Goal: Transaction & Acquisition: Purchase product/service

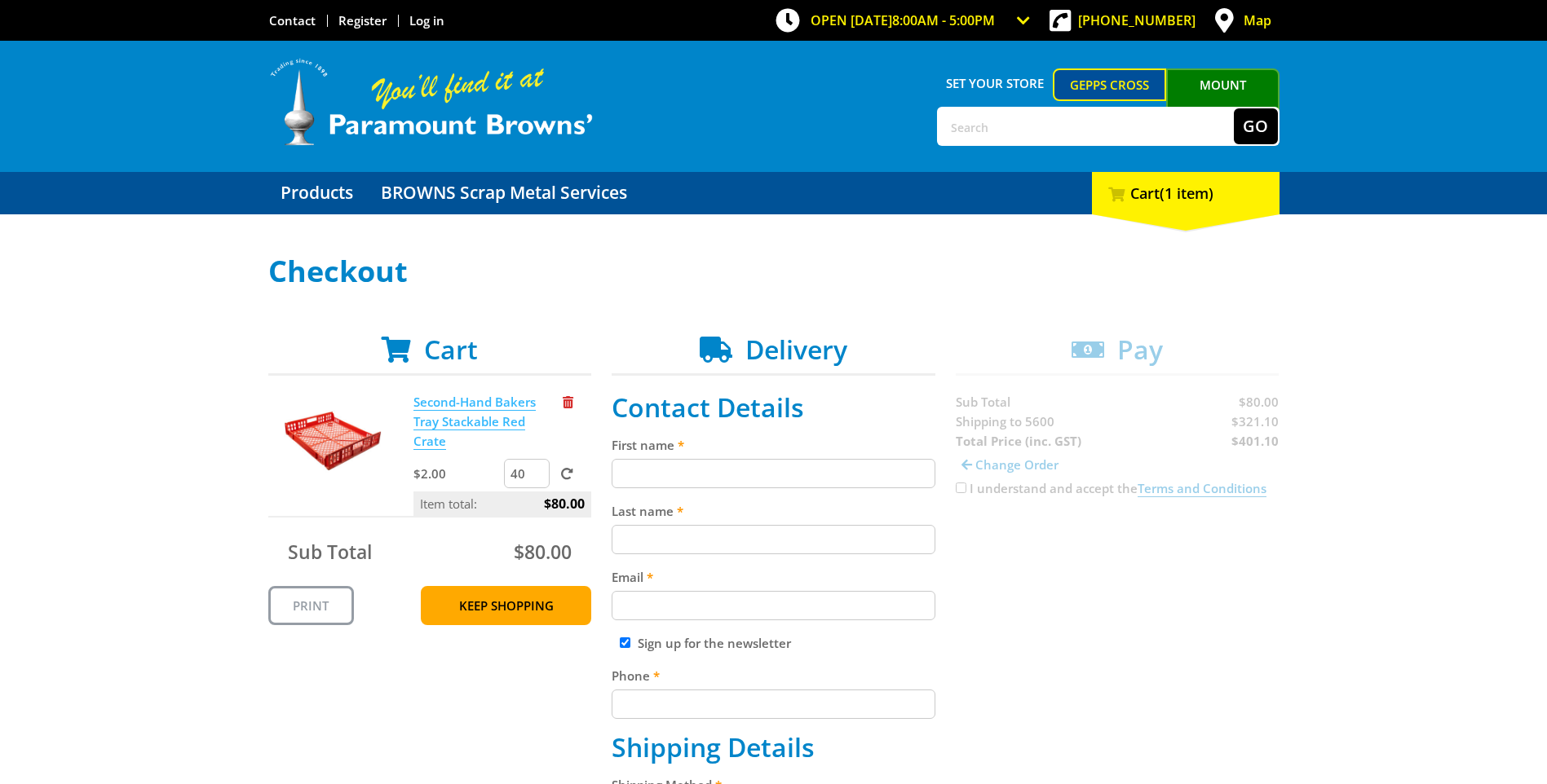
click at [456, 420] on link "Second-Hand Bakers Tray Stackable Red Crate" at bounding box center [474, 422] width 122 height 56
click at [568, 405] on span "Remove from cart" at bounding box center [568, 402] width 10 height 12
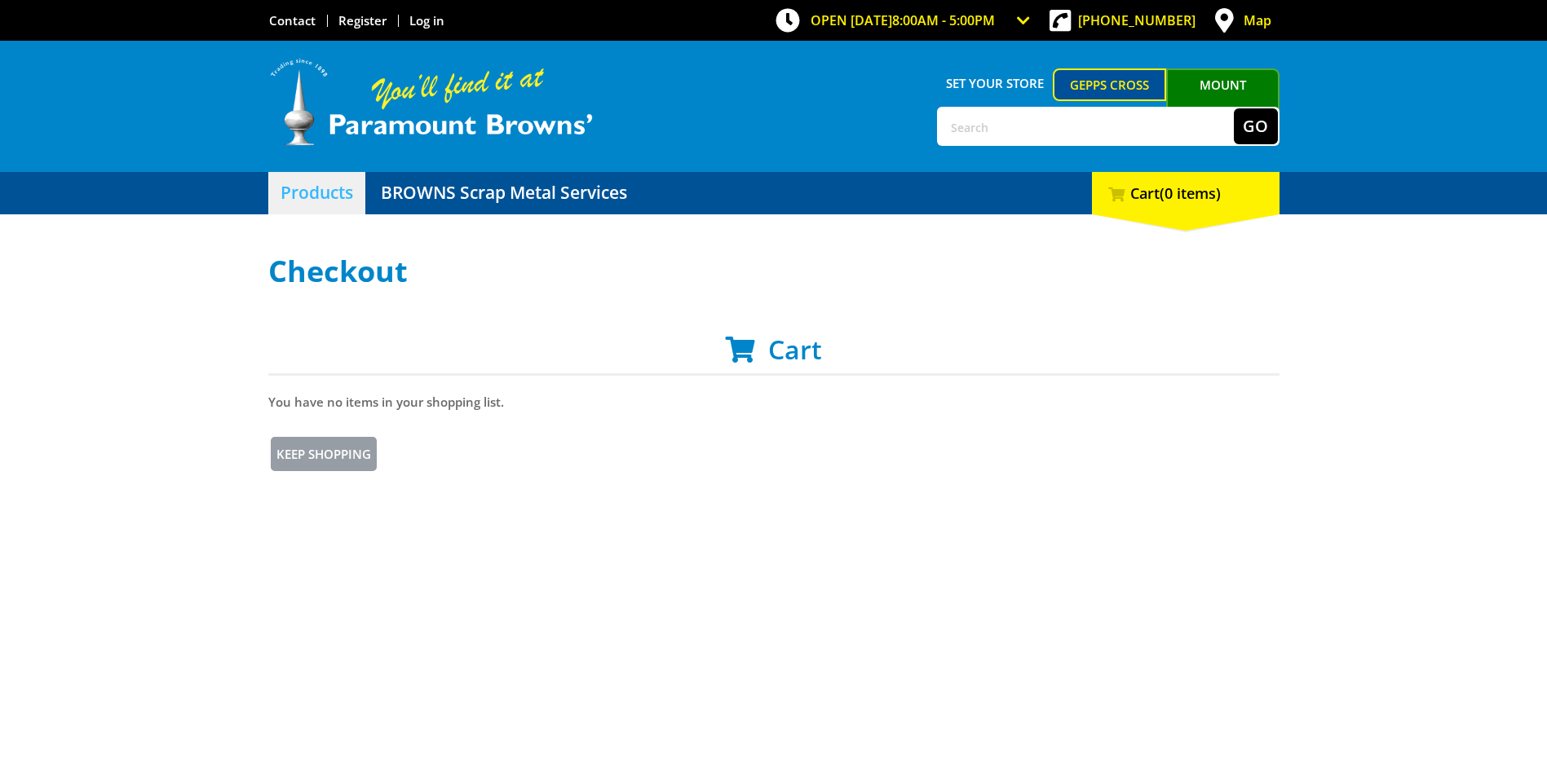
click at [300, 185] on link "Products" at bounding box center [316, 193] width 97 height 43
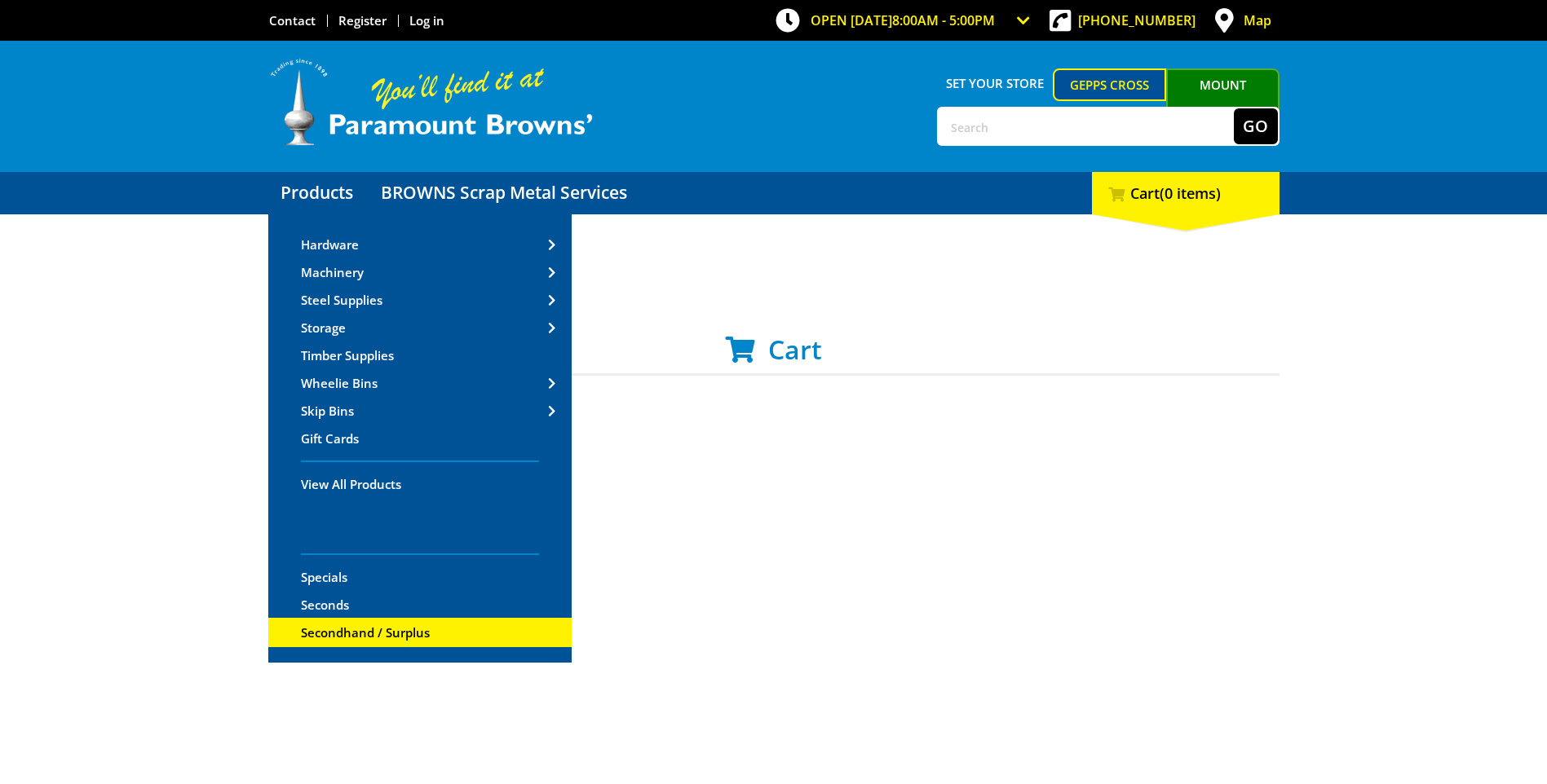
click at [357, 633] on span "Secondhand / Surplus" at bounding box center [365, 632] width 128 height 16
